Goal: Find specific page/section: Find specific page/section

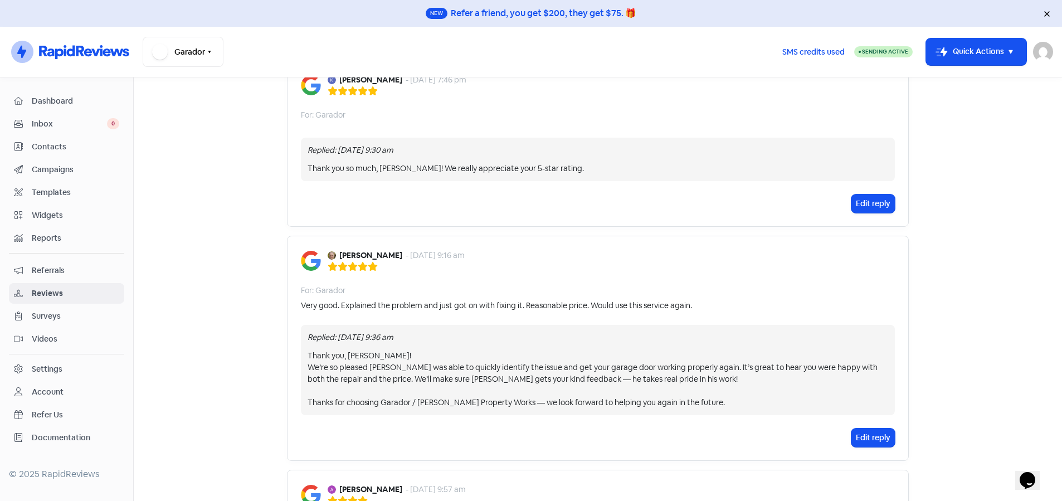
scroll to position [279, 0]
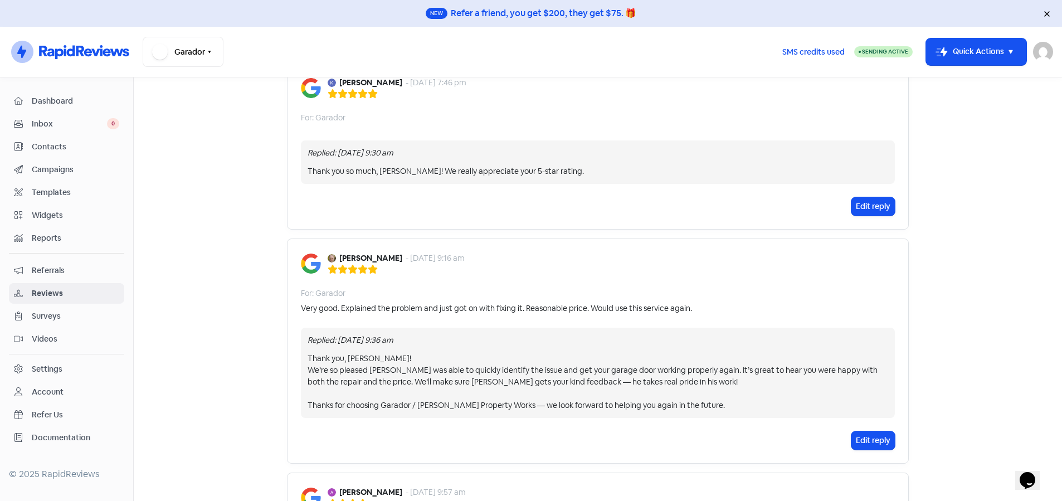
click at [93, 57] on icon at bounding box center [83, 51] width 91 height 17
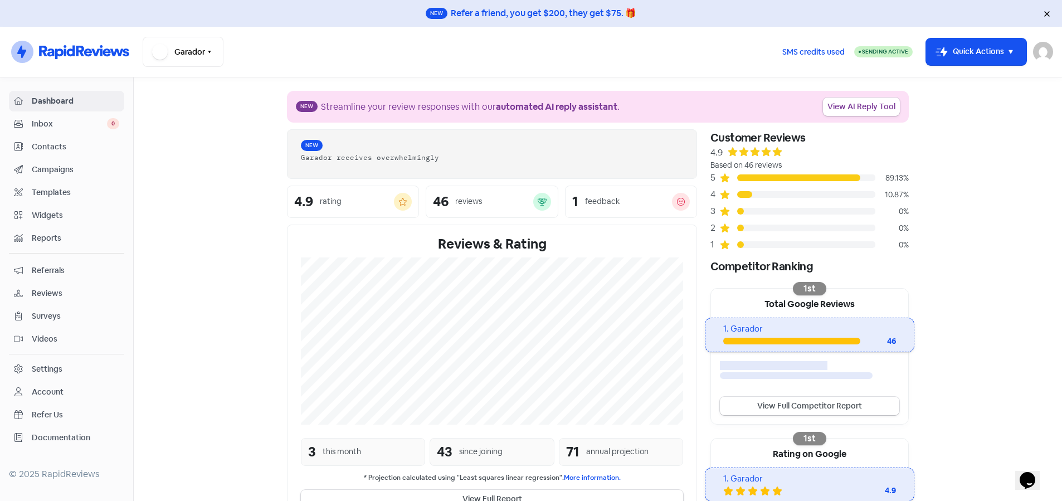
click at [1047, 48] on img at bounding box center [1043, 52] width 20 height 20
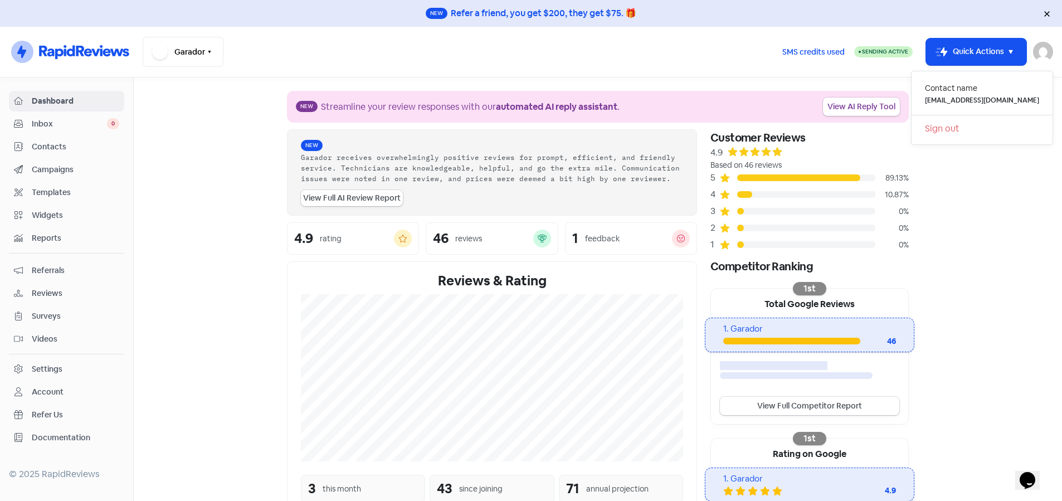
click at [60, 144] on span "Contacts" at bounding box center [76, 147] width 88 height 12
